Goal: Find specific page/section: Find specific page/section

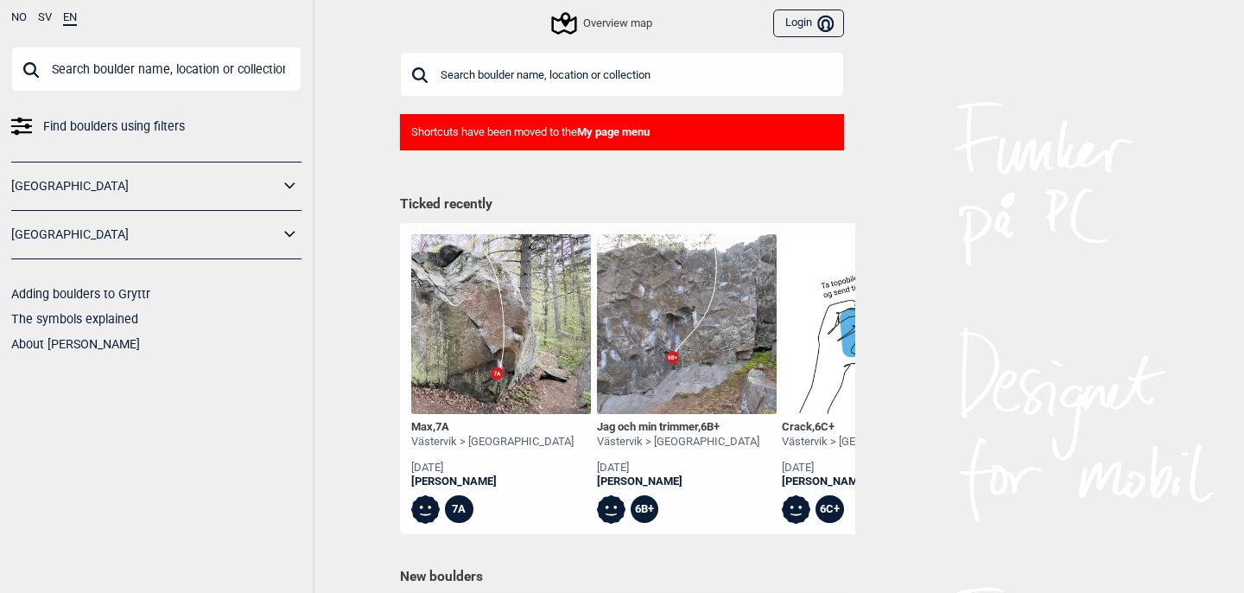
click at [479, 74] on input "text" at bounding box center [622, 74] width 444 height 45
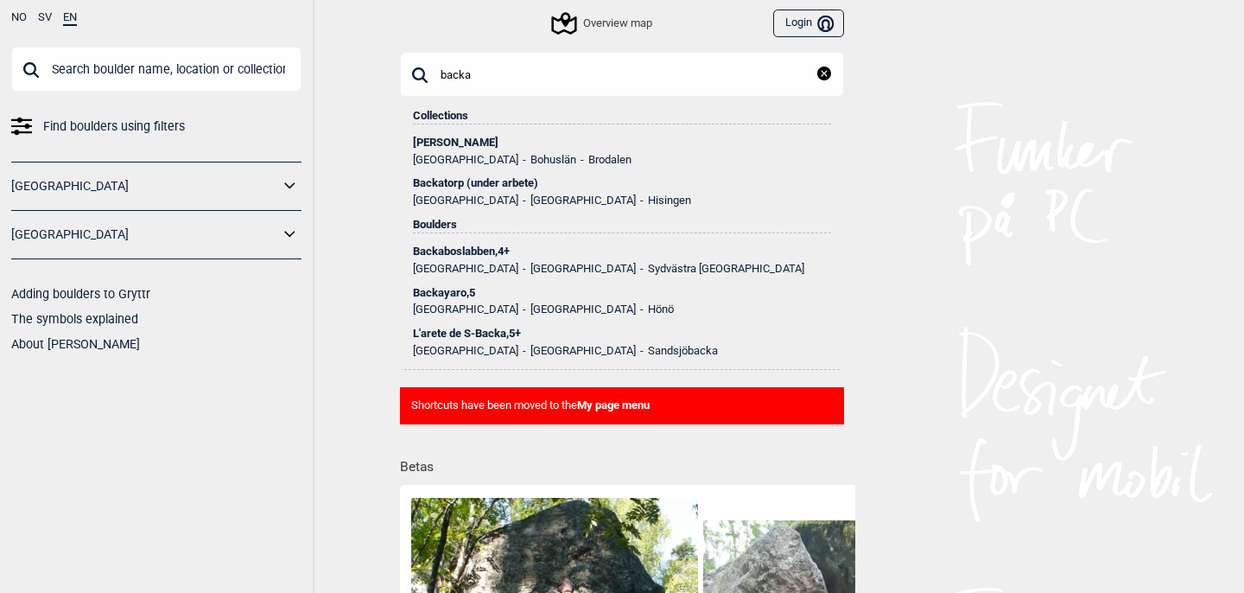
type input "backa"
click at [494, 181] on div "Backatorp (under arbete)" at bounding box center [622, 183] width 418 height 12
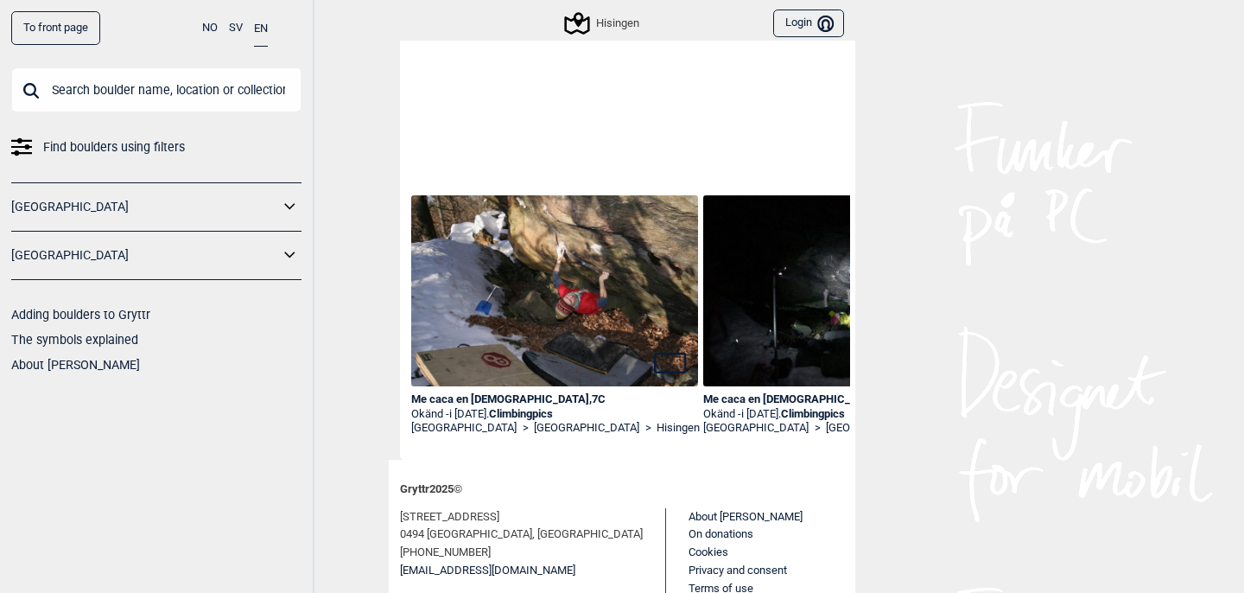
scroll to position [465, 0]
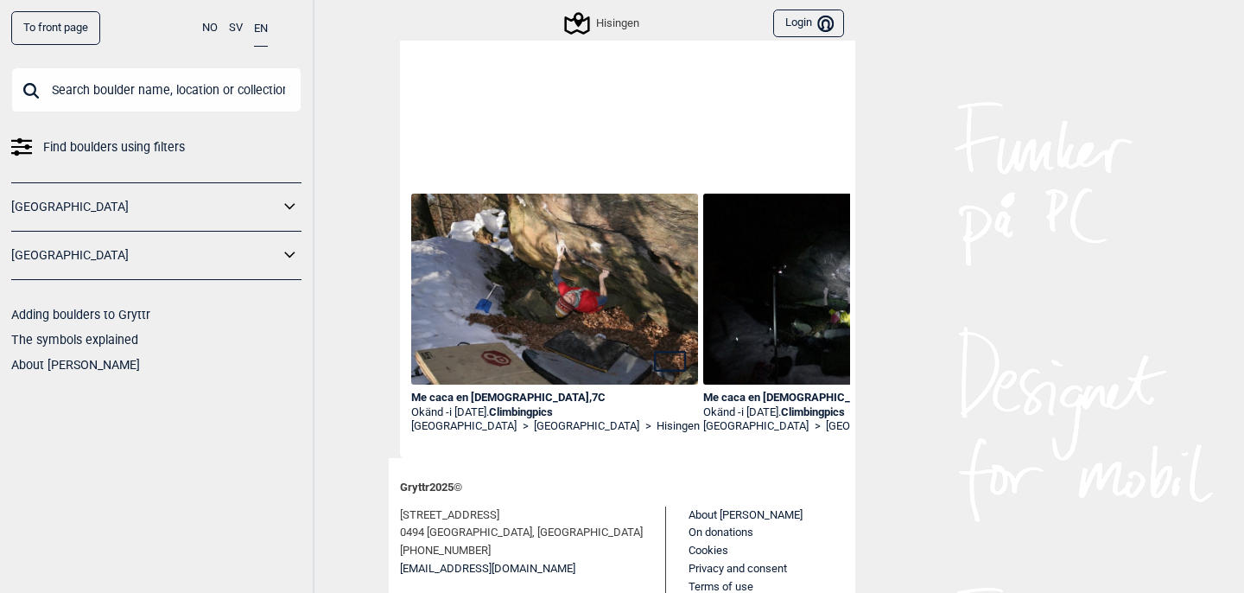
click at [590, 287] on img at bounding box center [554, 288] width 287 height 191
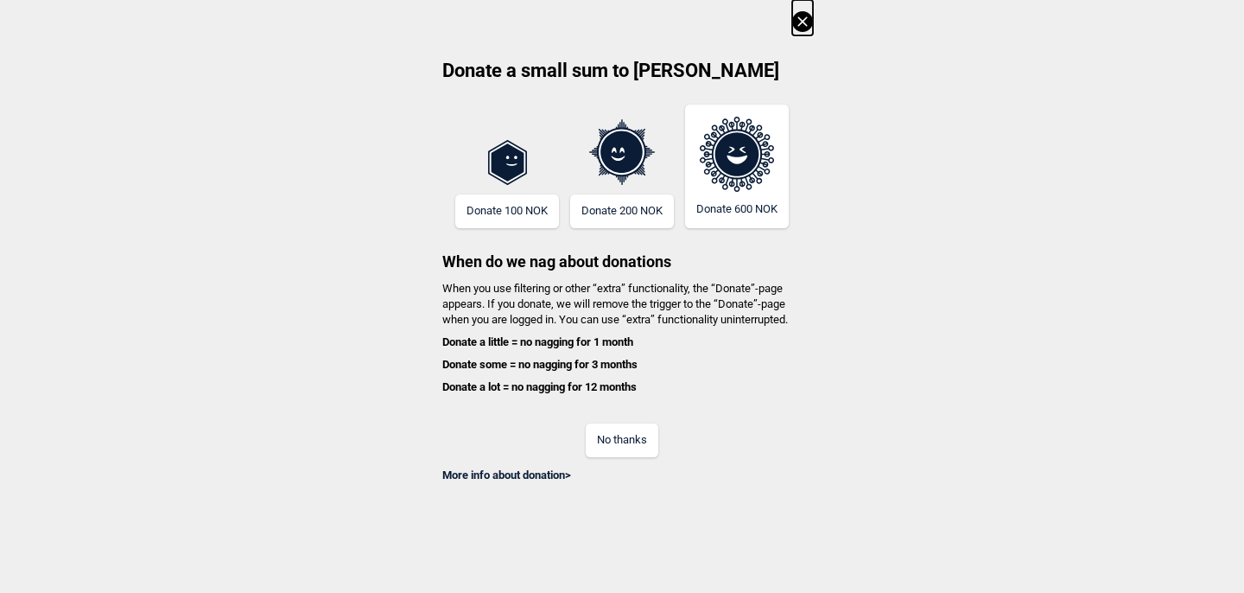
click at [629, 441] on button "No thanks" at bounding box center [622, 440] width 73 height 34
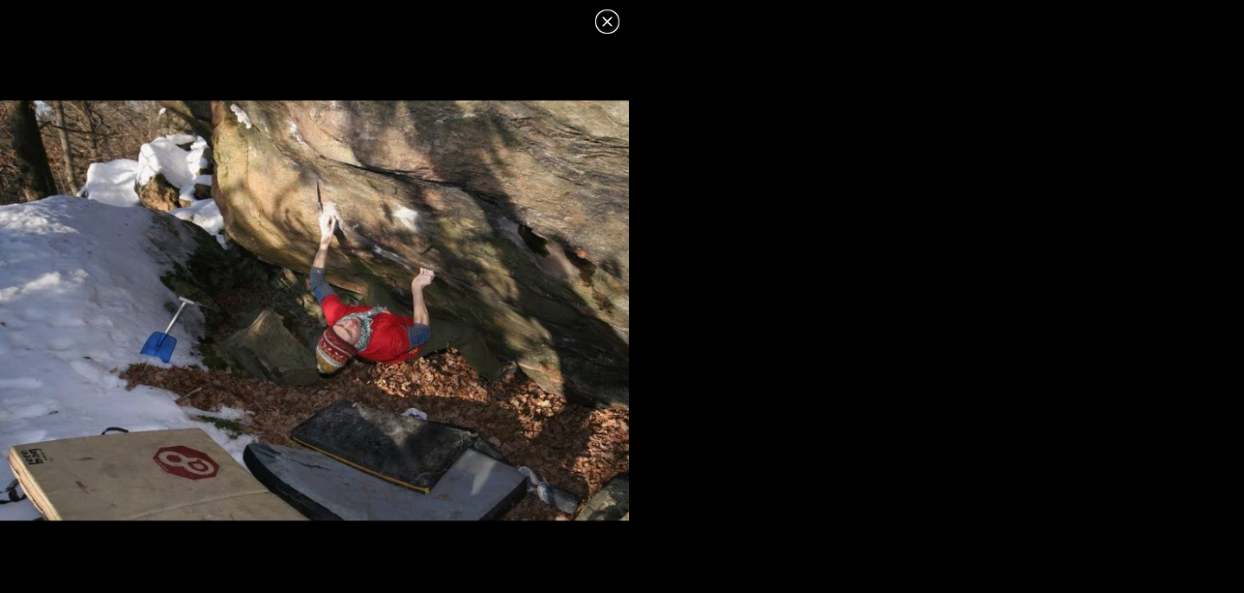
click at [700, 298] on dialog at bounding box center [622, 296] width 1244 height 593
click at [605, 25] on icon at bounding box center [607, 21] width 21 height 21
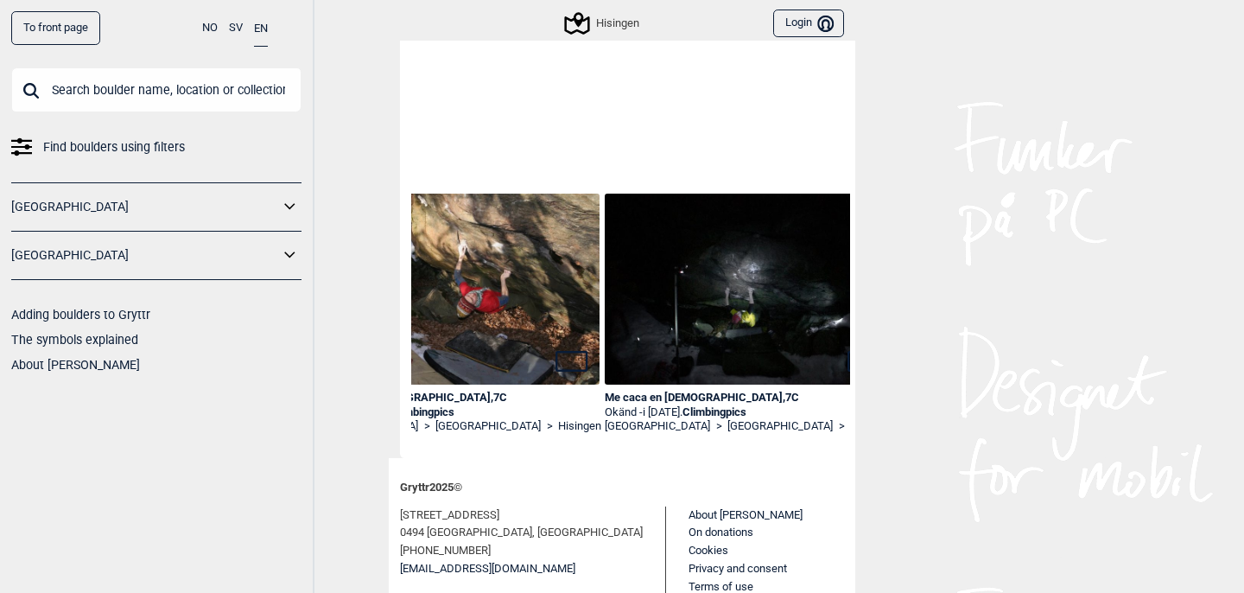
scroll to position [0, 145]
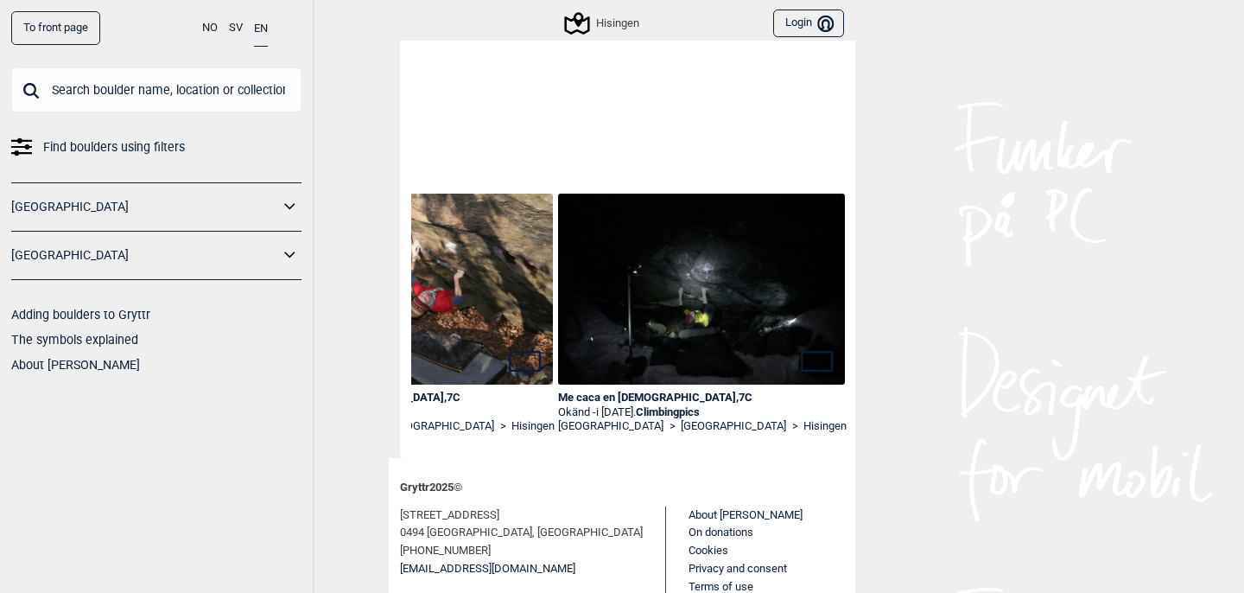
click at [732, 312] on img at bounding box center [701, 288] width 287 height 191
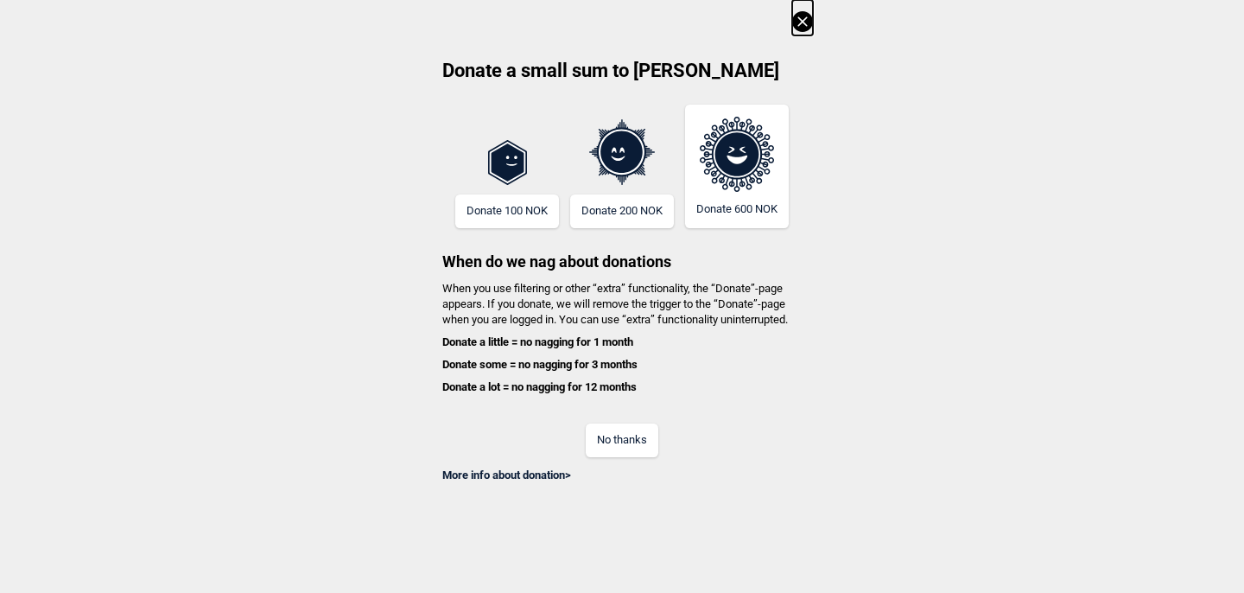
click at [625, 440] on button "No thanks" at bounding box center [622, 440] width 73 height 34
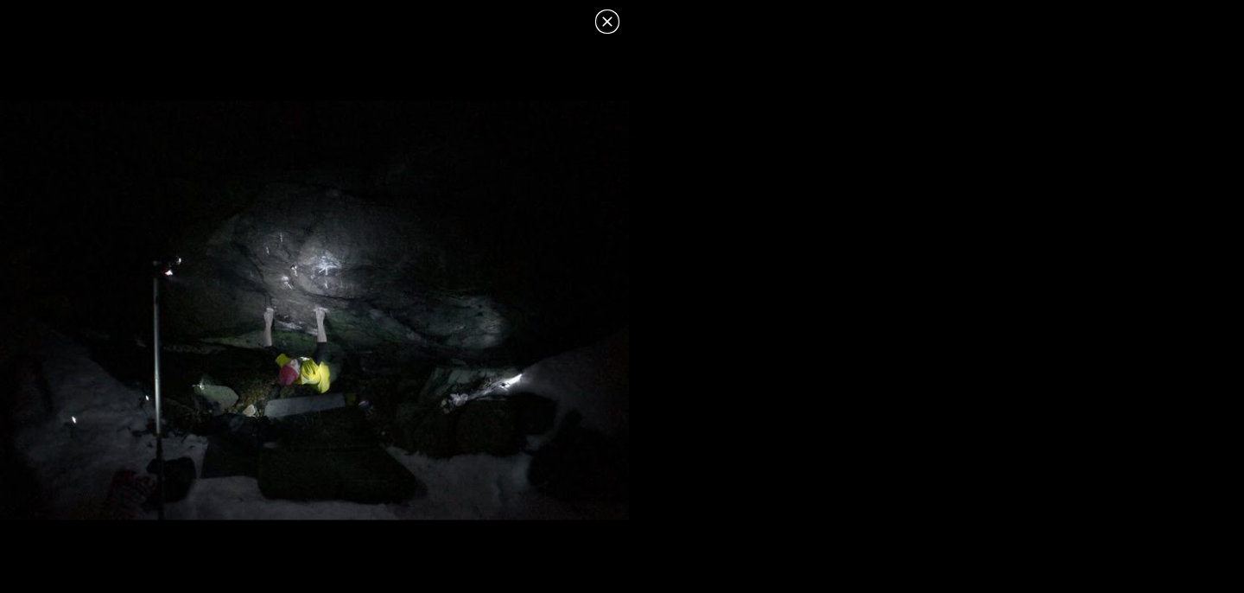
click at [608, 21] on icon at bounding box center [607, 21] width 10 height 10
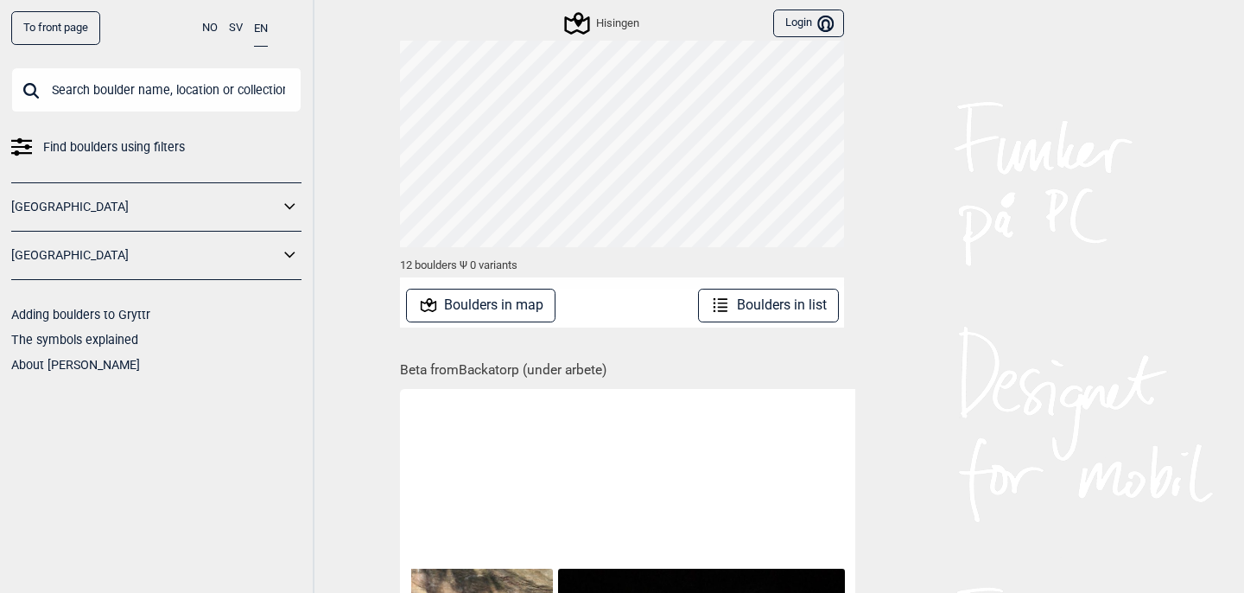
scroll to position [47, 0]
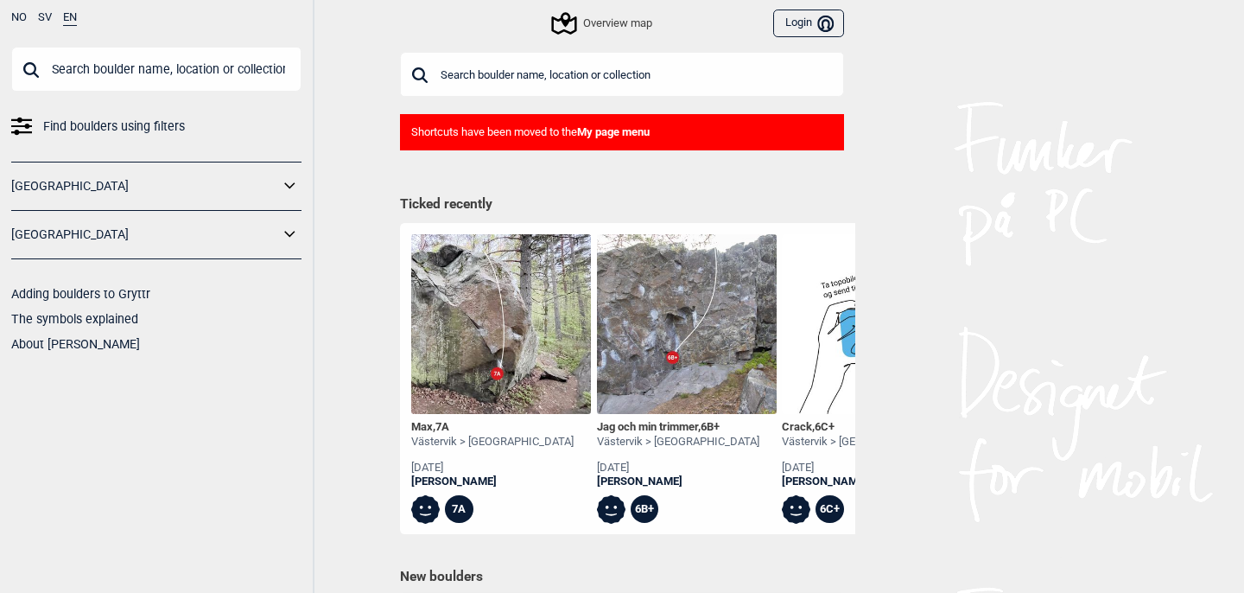
click at [590, 67] on input "text" at bounding box center [622, 74] width 444 height 45
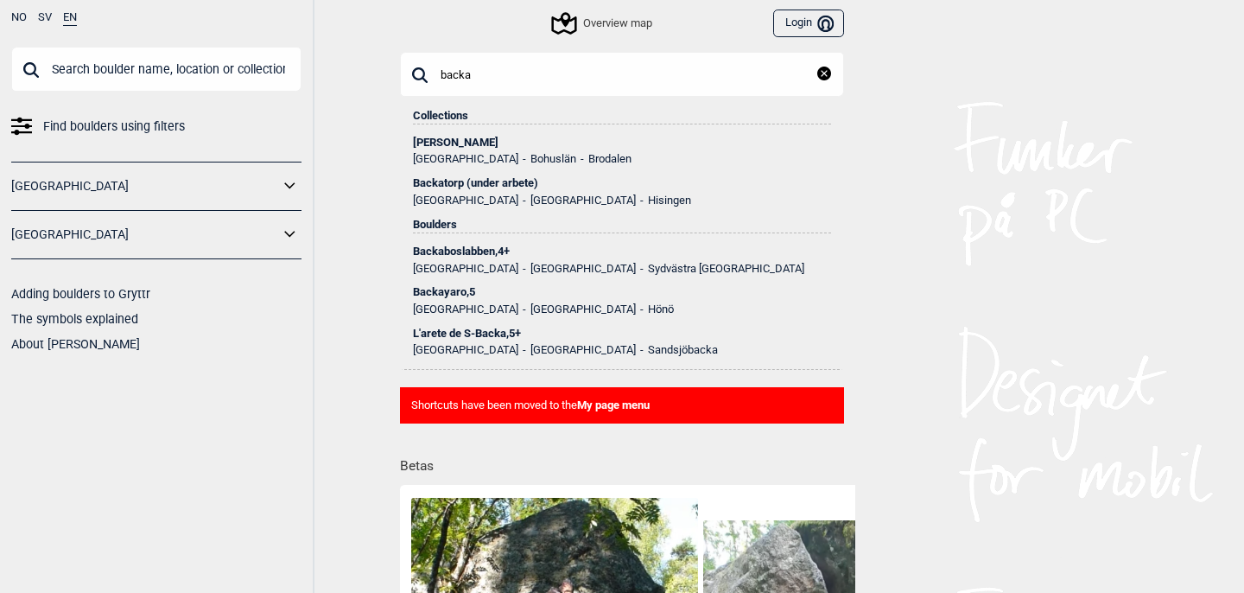
type input "backa"
click at [483, 184] on div "Backatorp (under arbete)" at bounding box center [622, 183] width 418 height 12
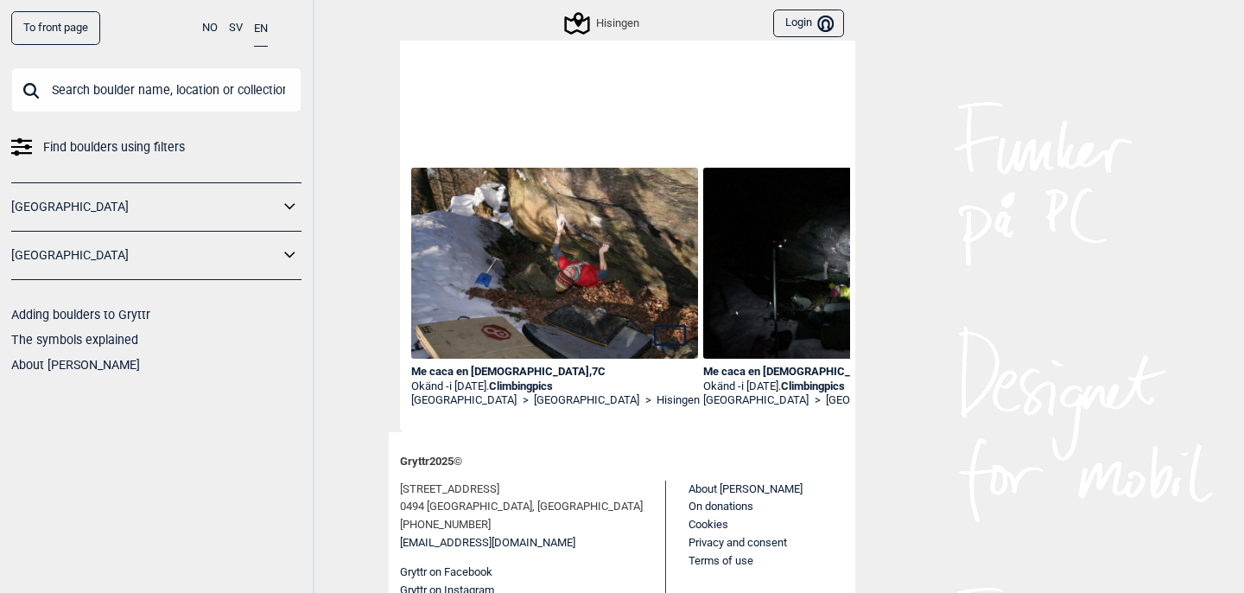
click at [553, 382] on link "Climbingpics" at bounding box center [521, 385] width 64 height 13
click at [752, 246] on img at bounding box center [846, 263] width 287 height 191
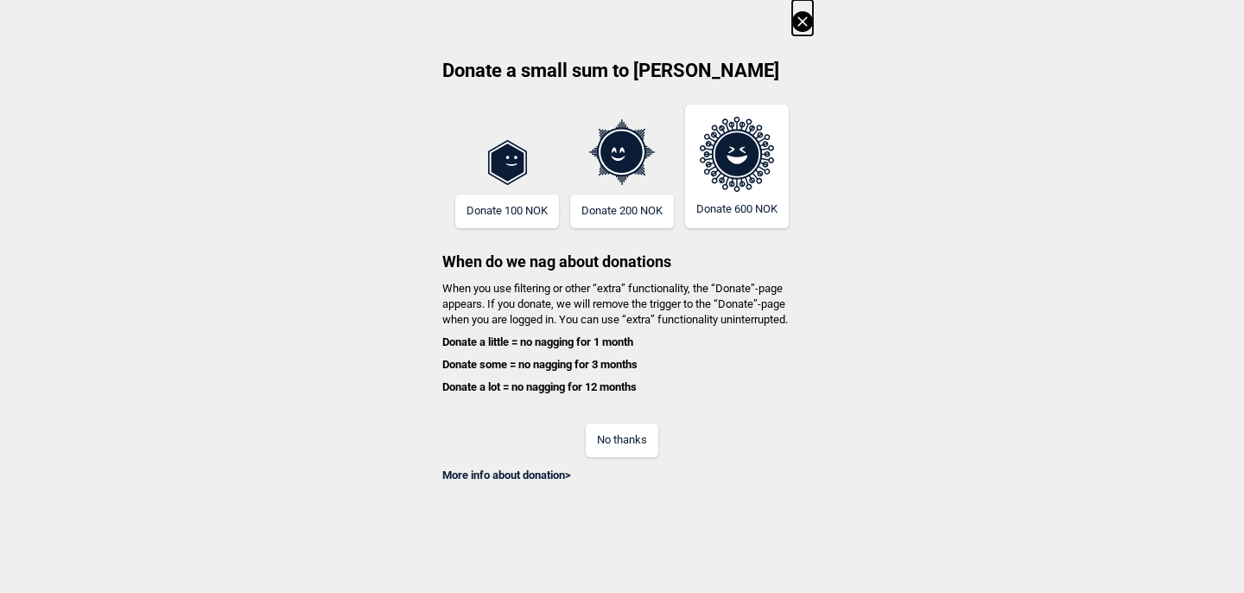
click at [649, 428] on button "No thanks" at bounding box center [622, 440] width 73 height 34
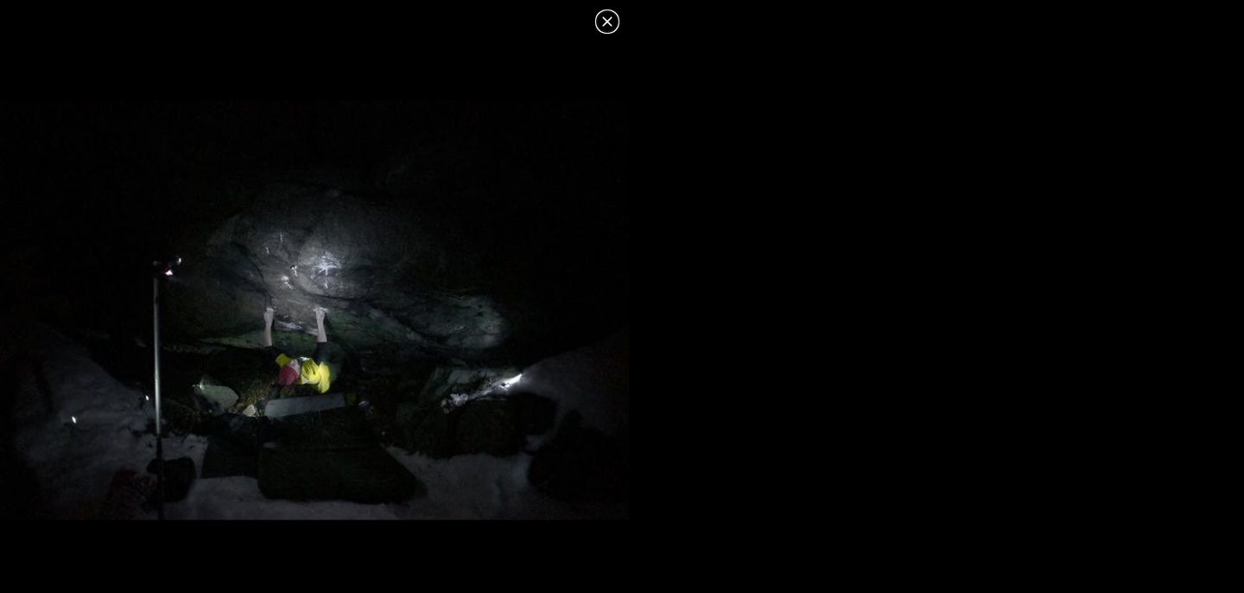
click at [604, 31] on icon at bounding box center [607, 21] width 21 height 21
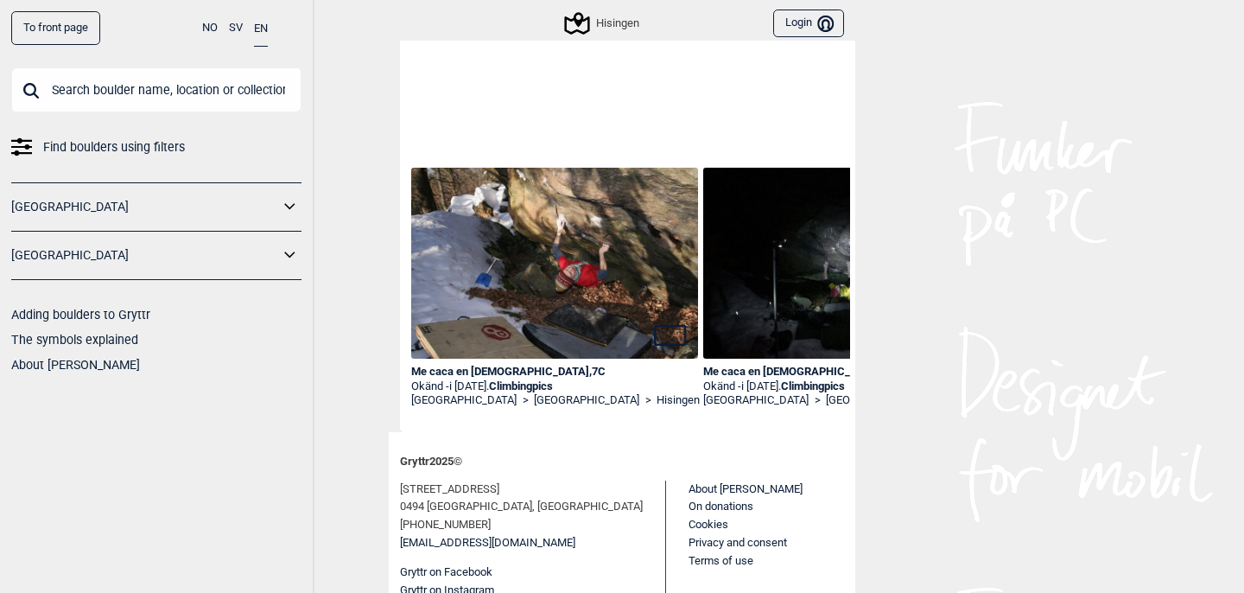
scroll to position [0, 33]
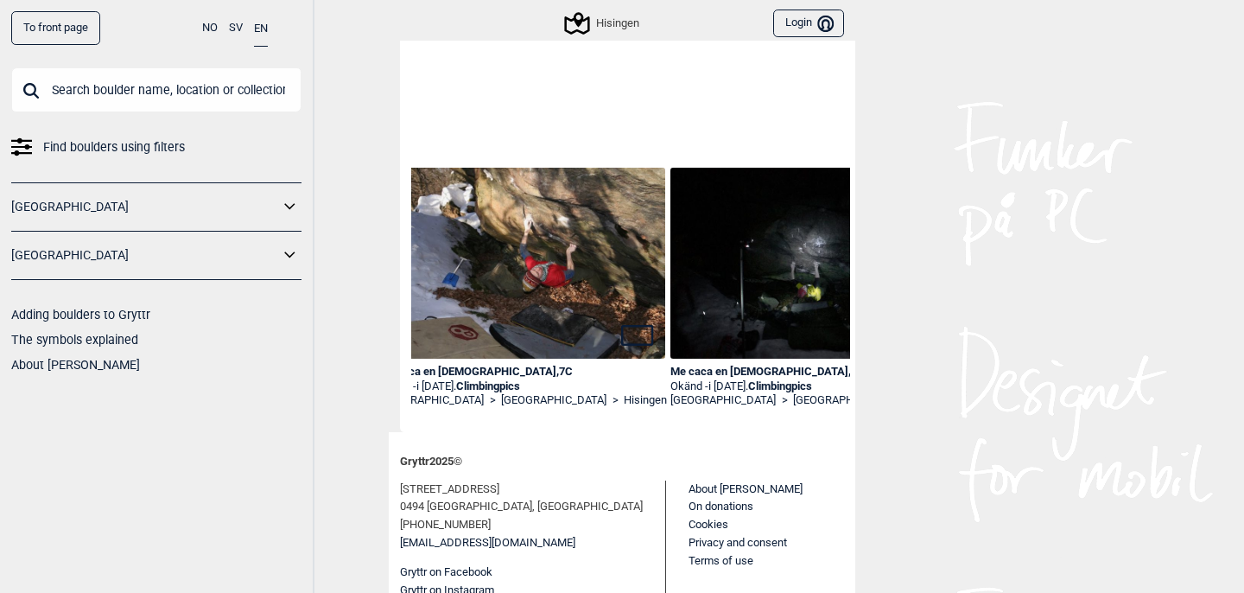
click at [812, 387] on link "Climbingpics" at bounding box center [780, 385] width 64 height 13
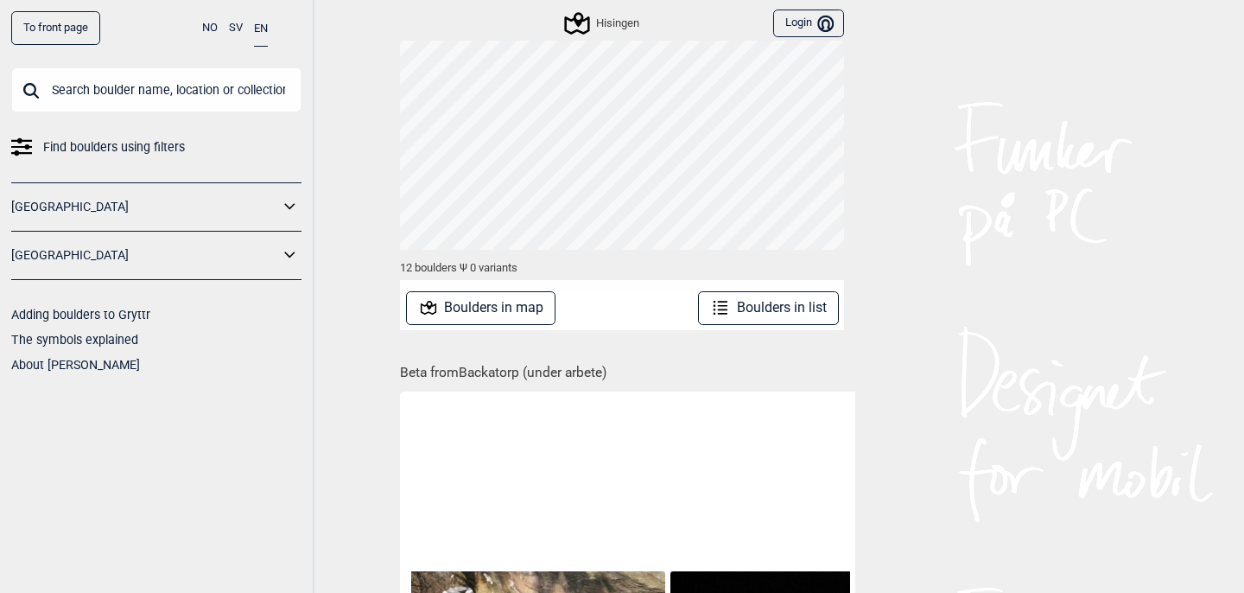
scroll to position [0, 0]
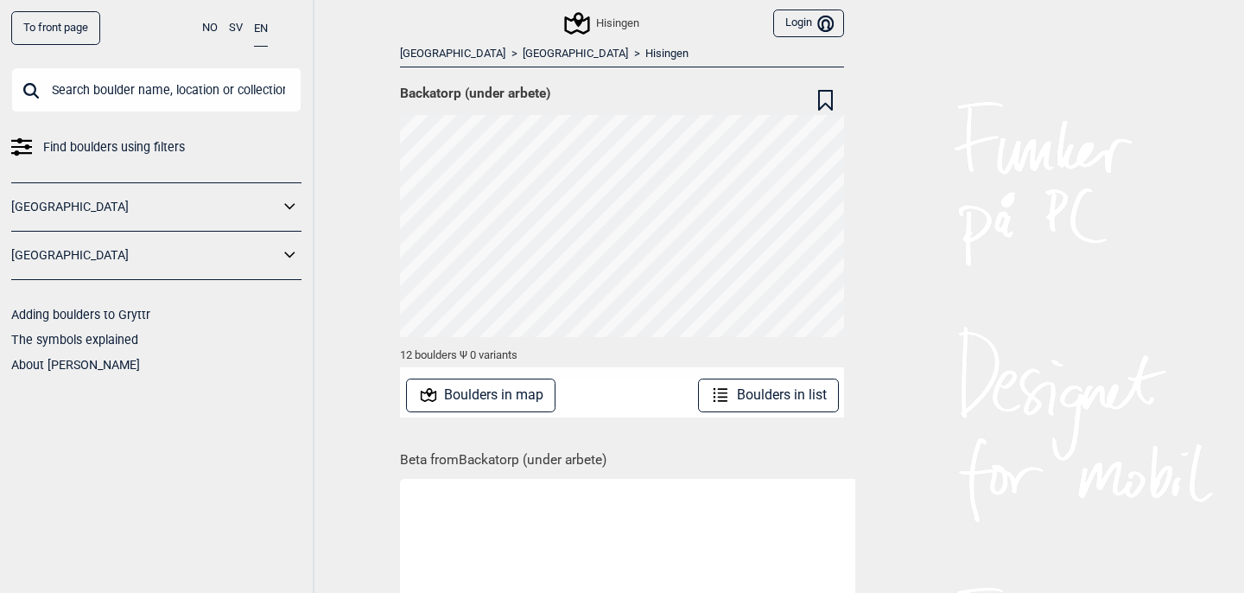
click at [777, 400] on button "Boulders in list" at bounding box center [768, 395] width 141 height 34
